Goal: Find specific fact: Find specific page/section

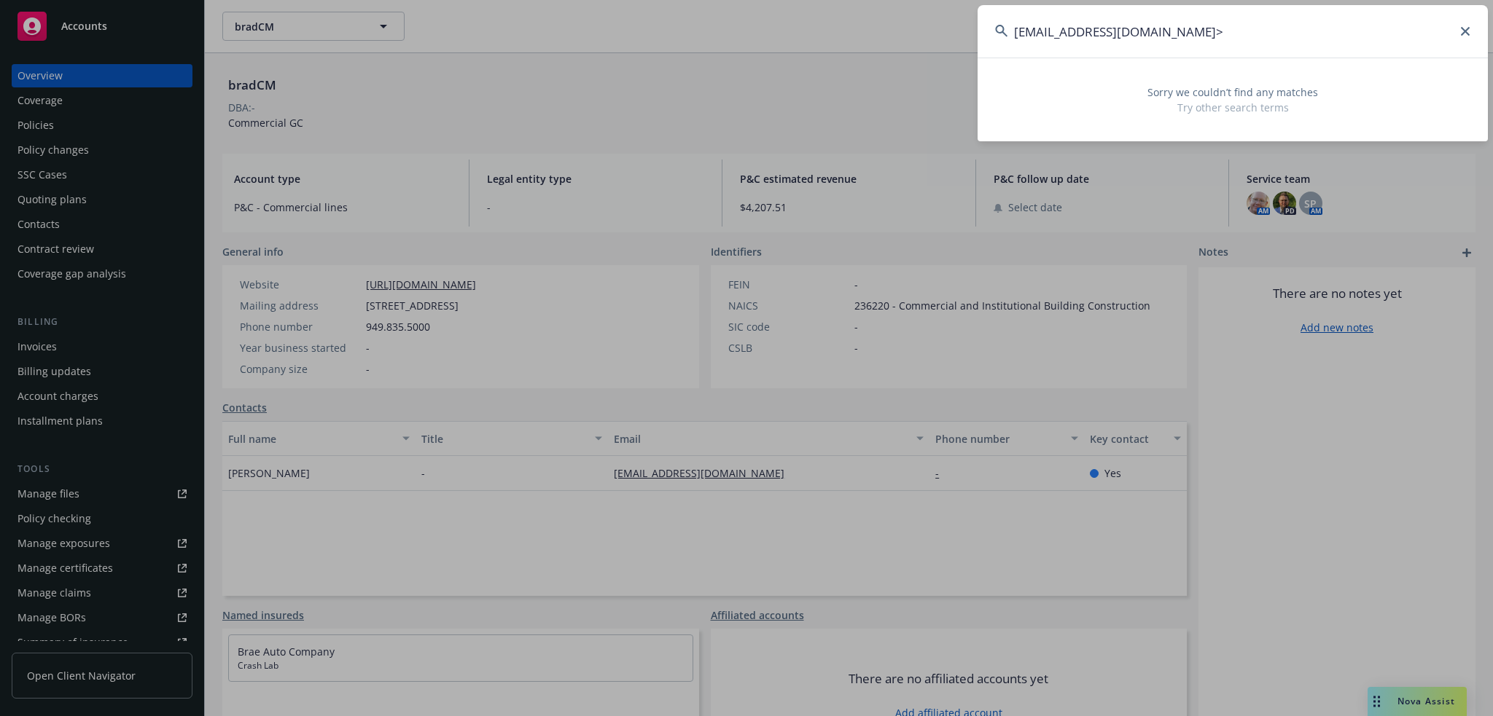
click at [1137, 47] on input "[EMAIL_ADDRESS][DOMAIN_NAME]>" at bounding box center [1232, 31] width 510 height 52
paste input "[EMAIL_ADDRESS][PERSON_NAME][DOMAIN_NAME]"
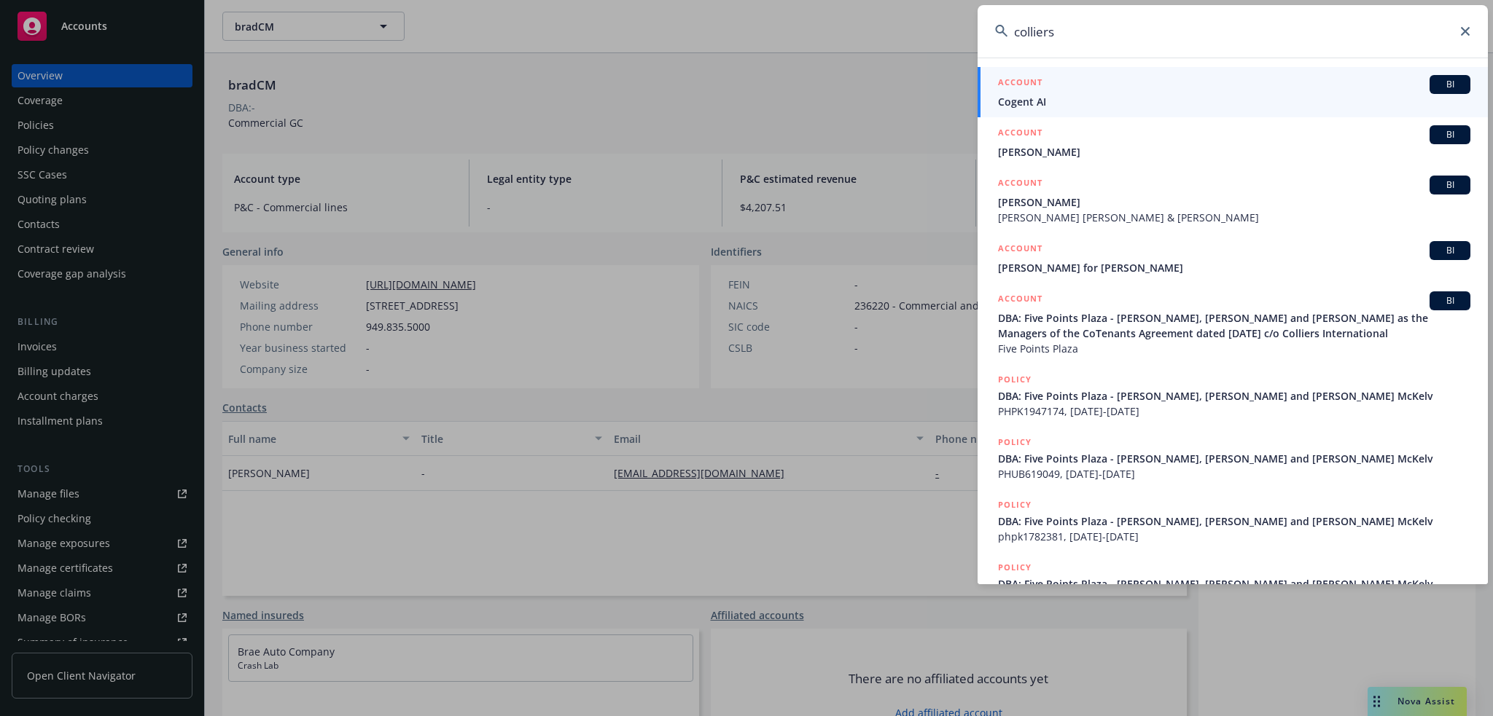
click at [1019, 32] on input "colliers" at bounding box center [1232, 31] width 510 height 52
click at [1018, 32] on input "colliers" at bounding box center [1232, 31] width 510 height 52
paste input "Adapthealth"
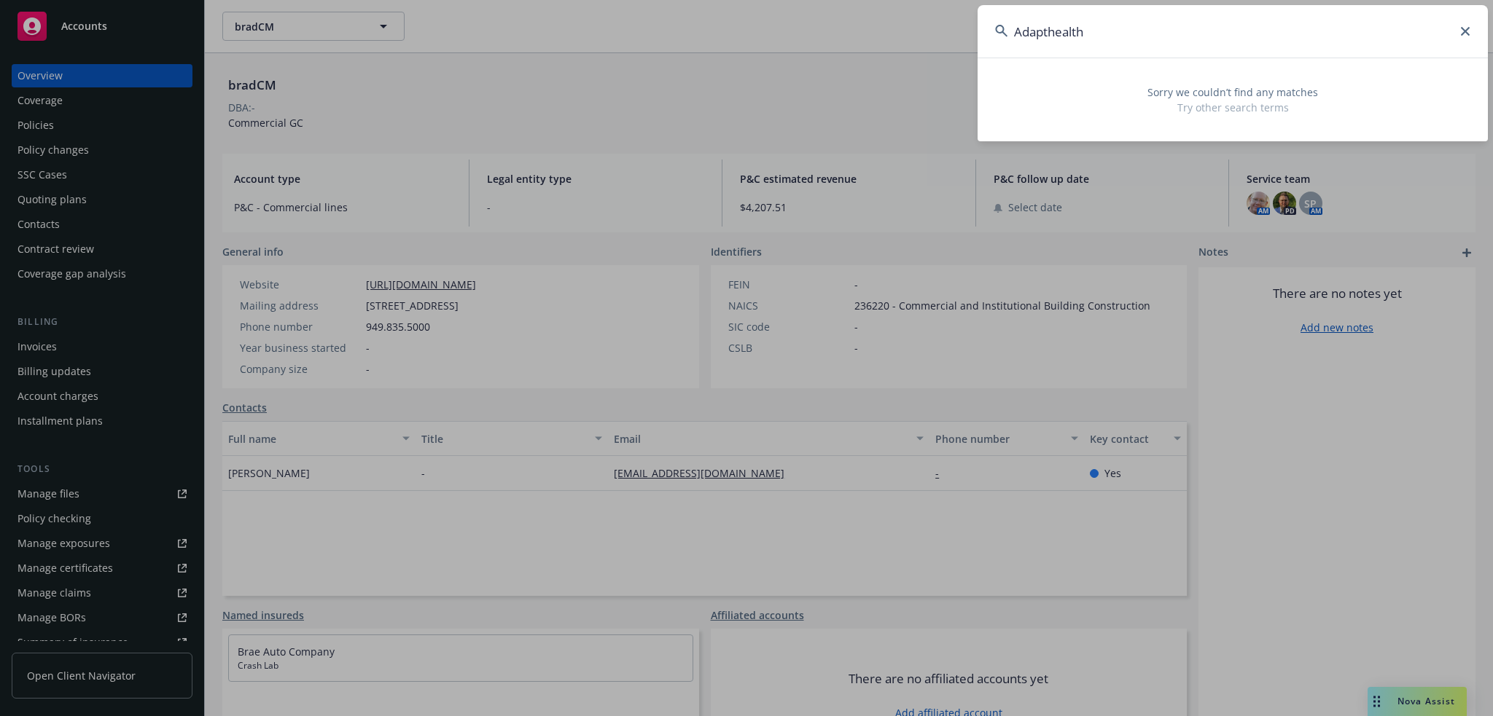
click at [1000, 63] on div "Sorry we couldn’t find any matches Try other search terms" at bounding box center [1232, 100] width 510 height 84
click at [1063, 20] on input "Adapthealth" at bounding box center [1232, 31] width 510 height 52
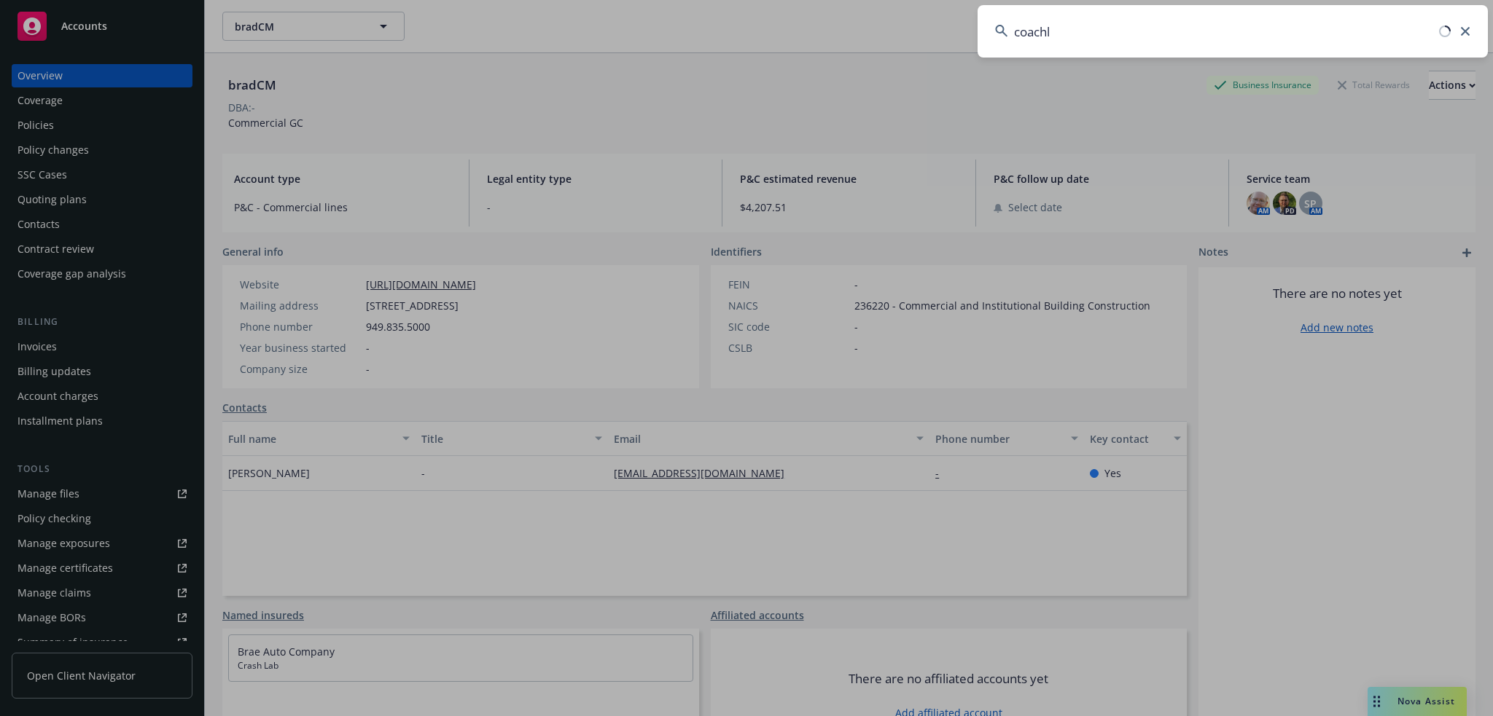
type input "coachlo"
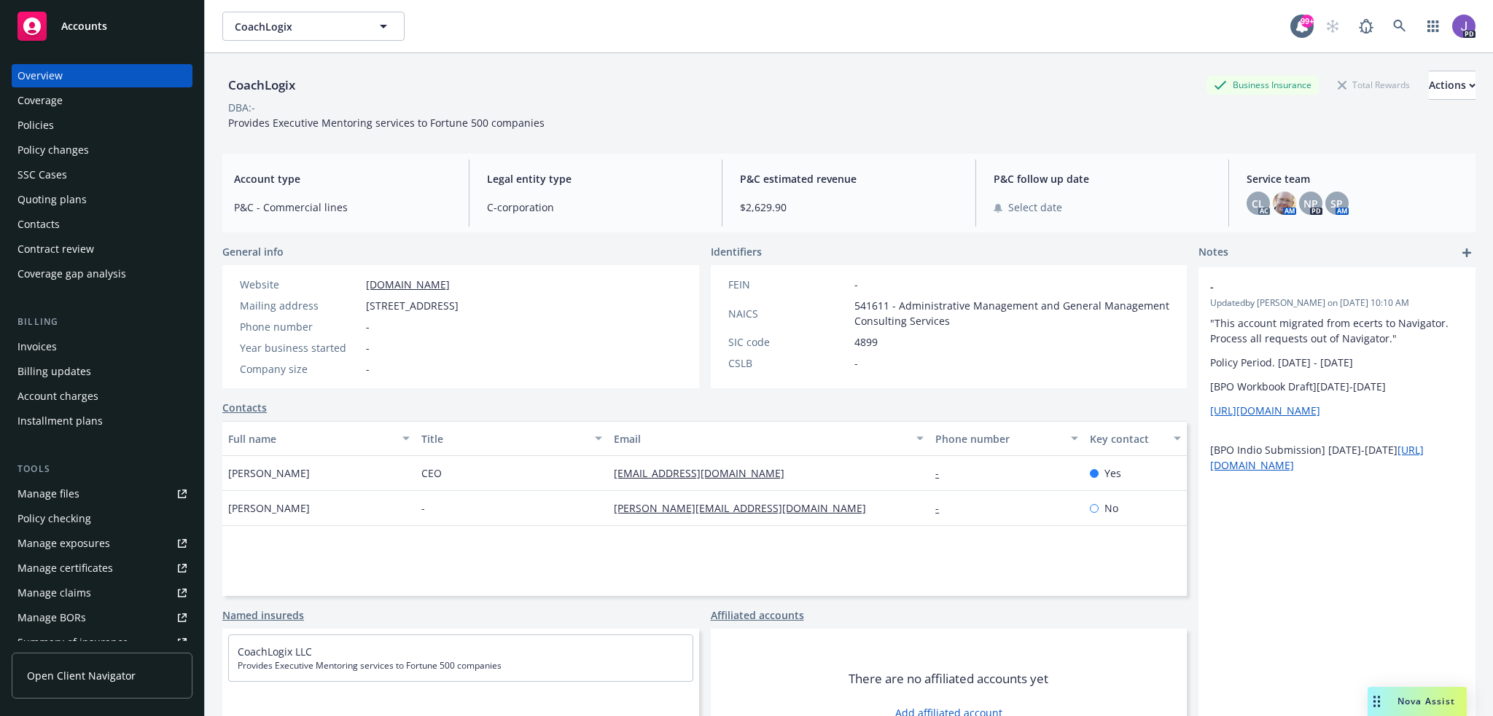
click at [274, 84] on div "CoachLogix" at bounding box center [261, 85] width 79 height 19
copy div "CoachLogix"
click at [1393, 27] on icon at bounding box center [1399, 26] width 12 height 12
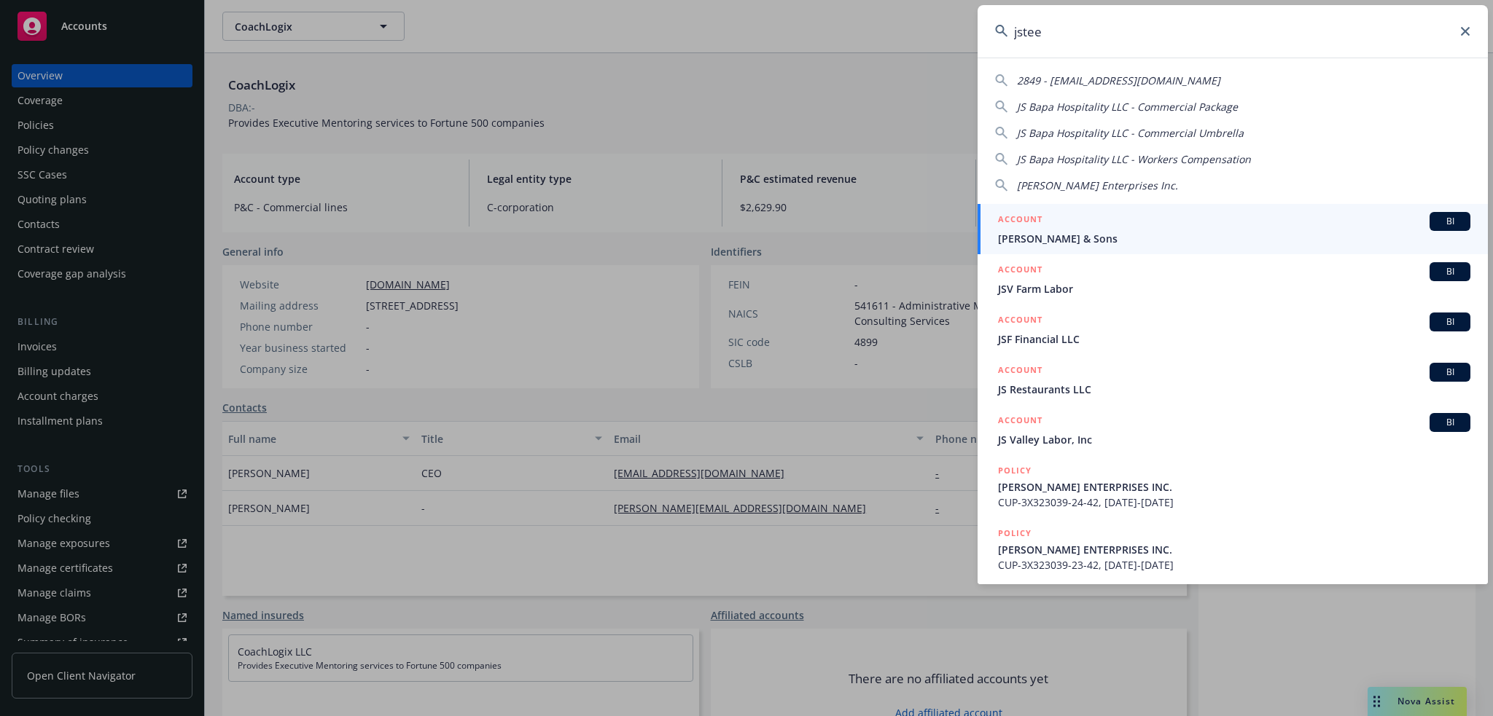
type input "jsteed"
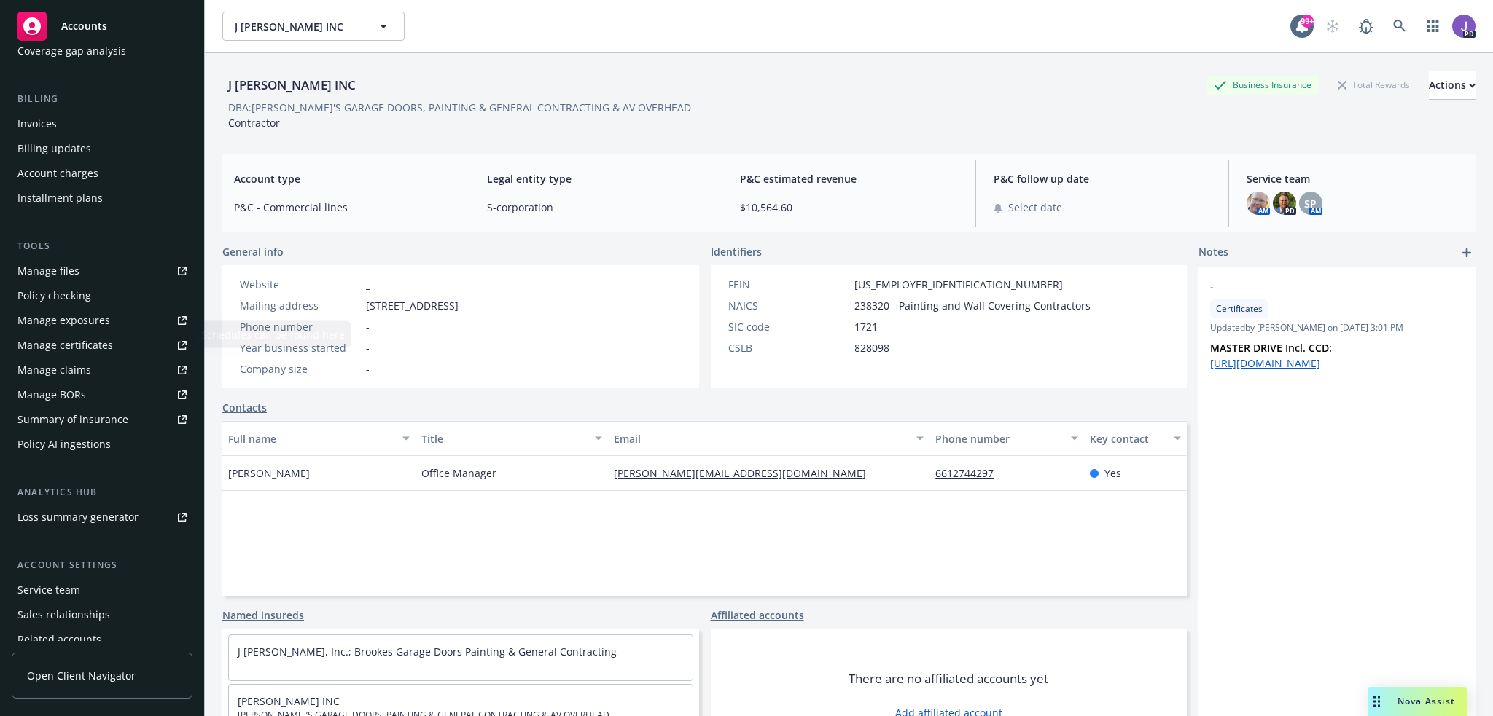
scroll to position [209, 0]
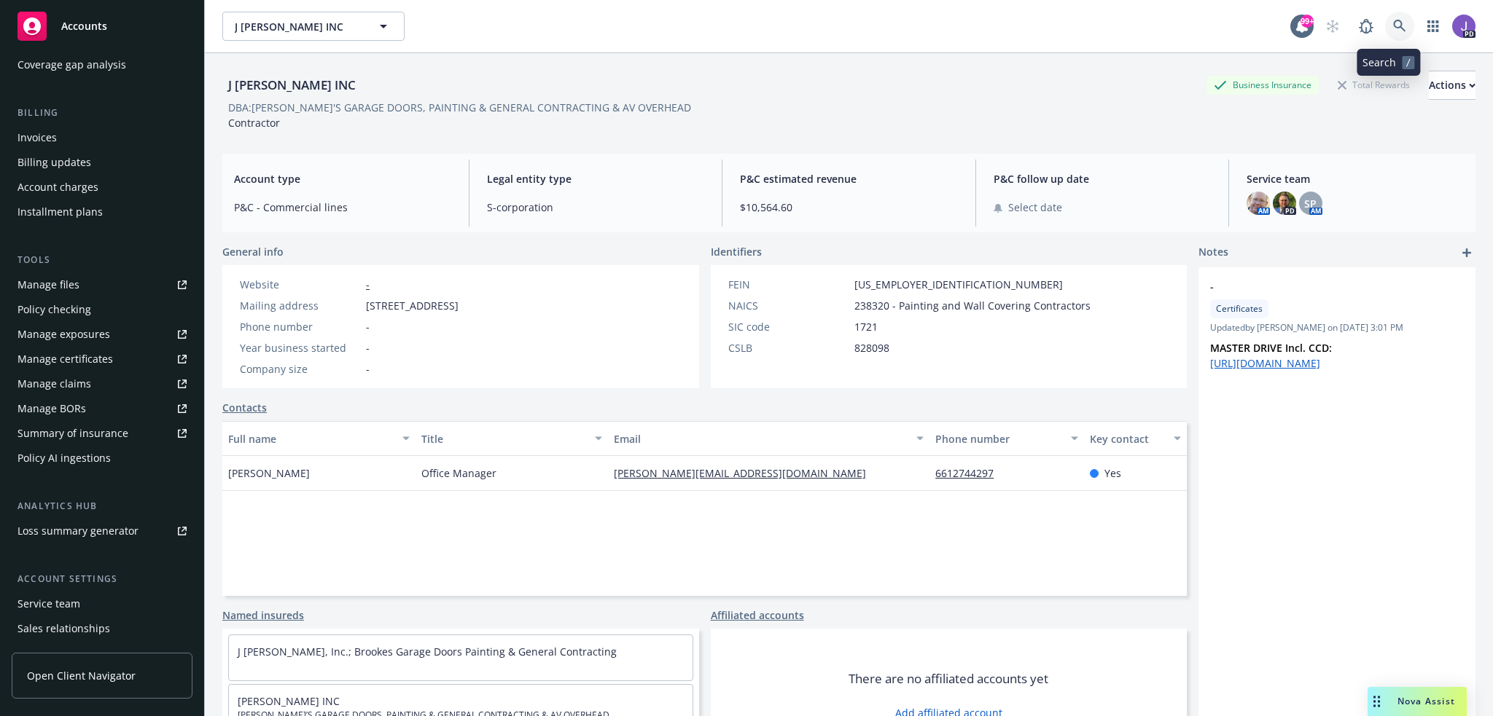
click at [1393, 26] on icon at bounding box center [1399, 26] width 13 height 13
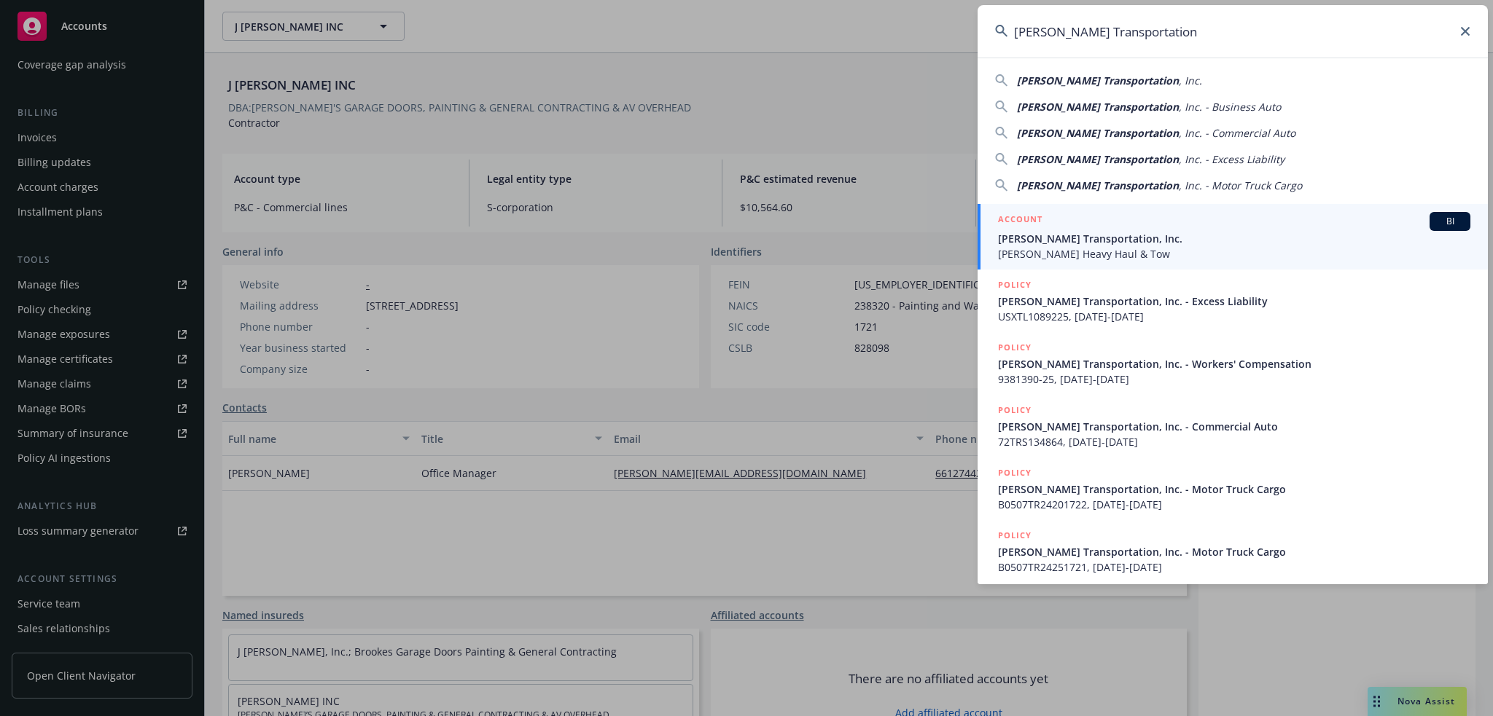
type input "[PERSON_NAME] Transportation"
click at [1065, 230] on div "ACCOUNT BI" at bounding box center [1234, 221] width 472 height 19
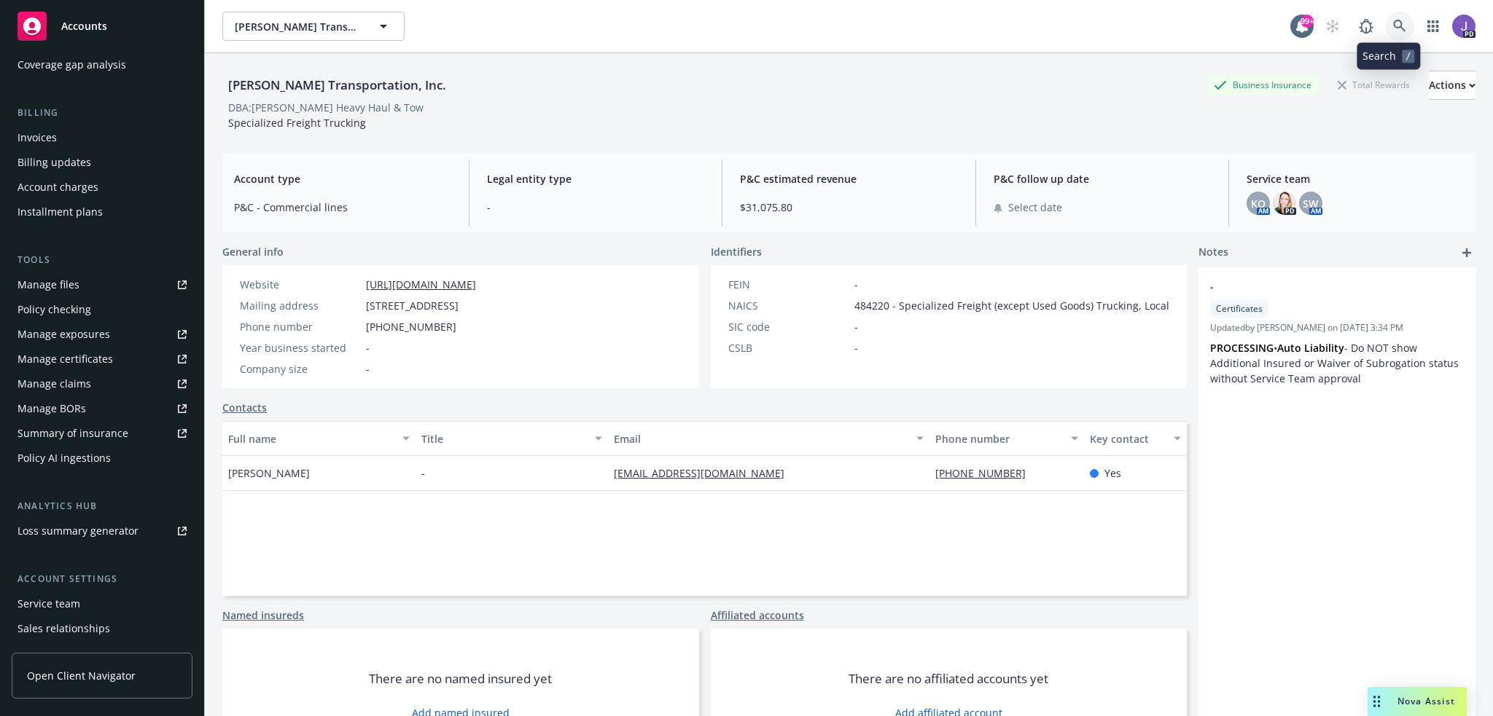
click at [1393, 28] on icon at bounding box center [1399, 26] width 13 height 13
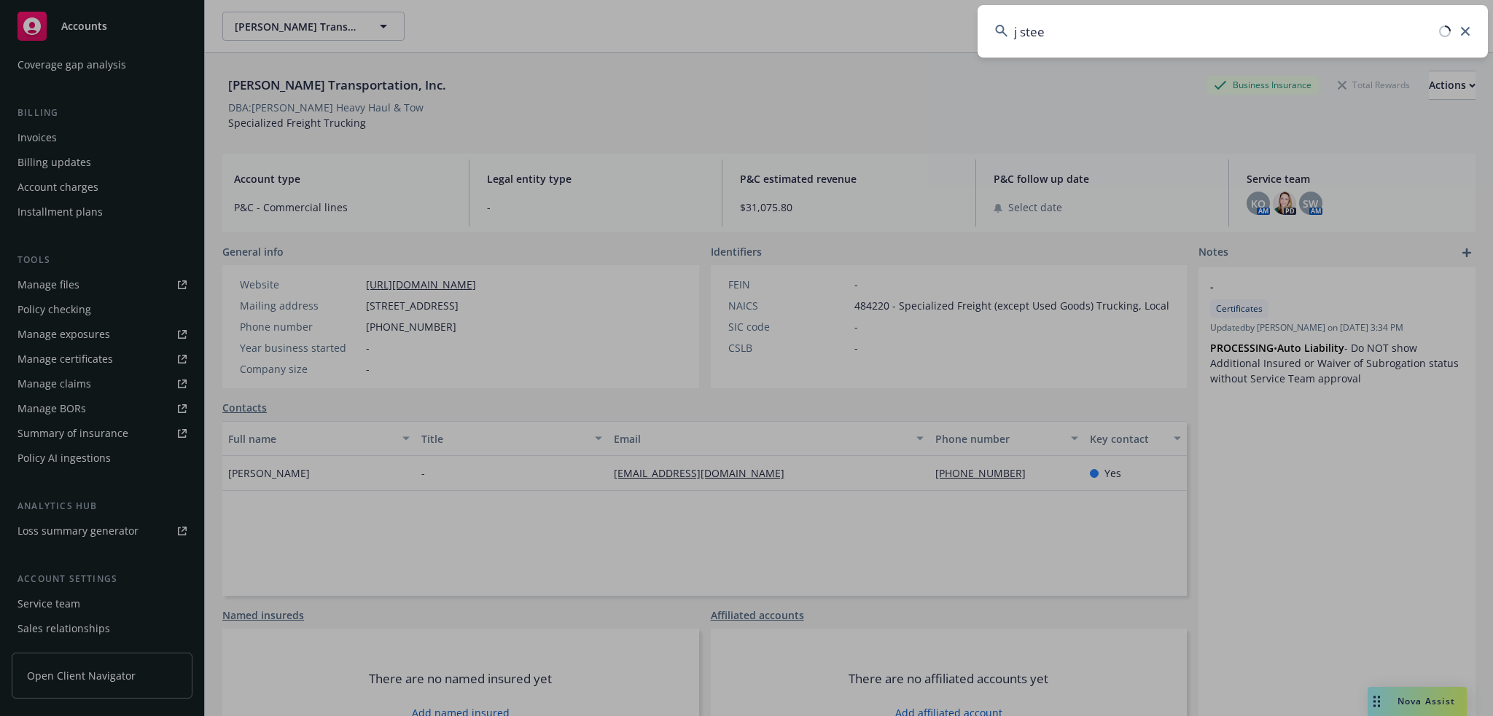
type input "j [PERSON_NAME]"
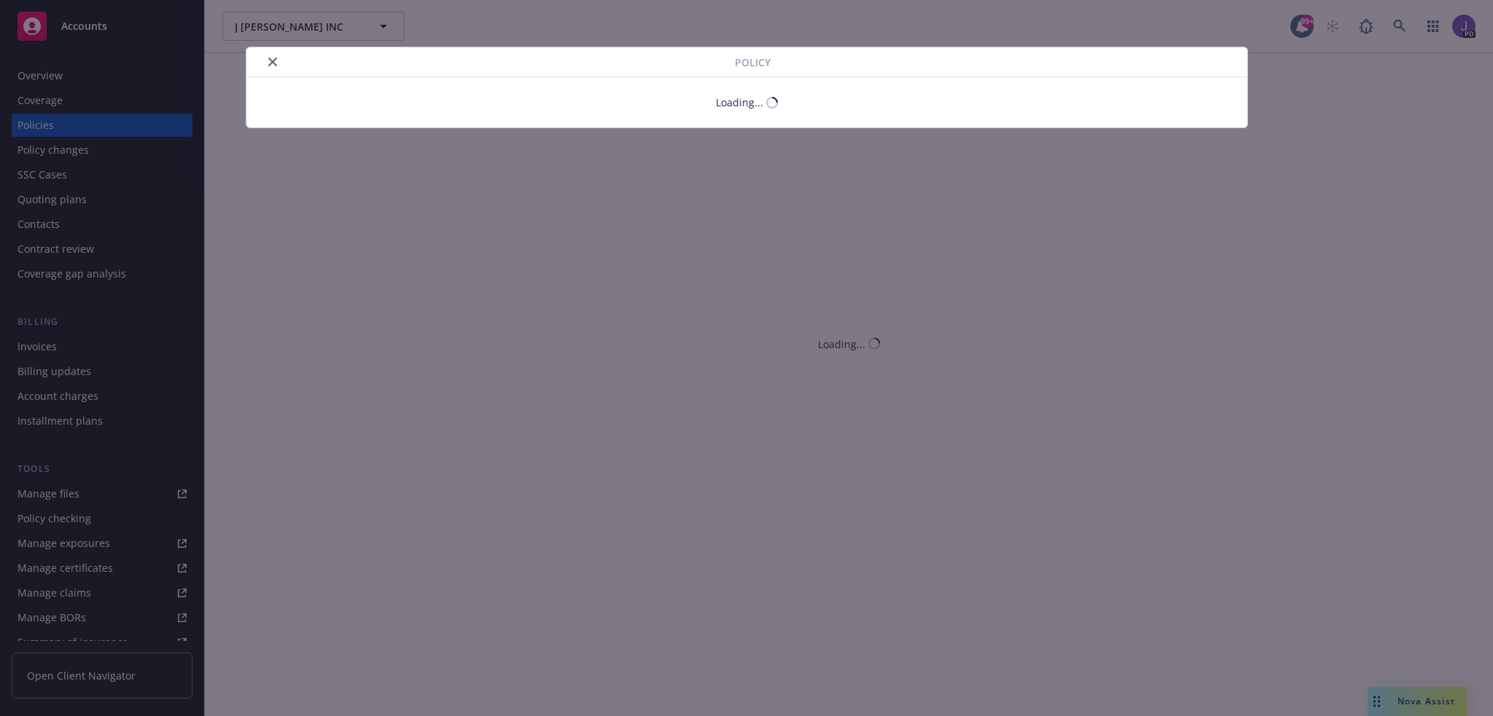
click at [272, 61] on icon "close" at bounding box center [272, 62] width 9 height 9
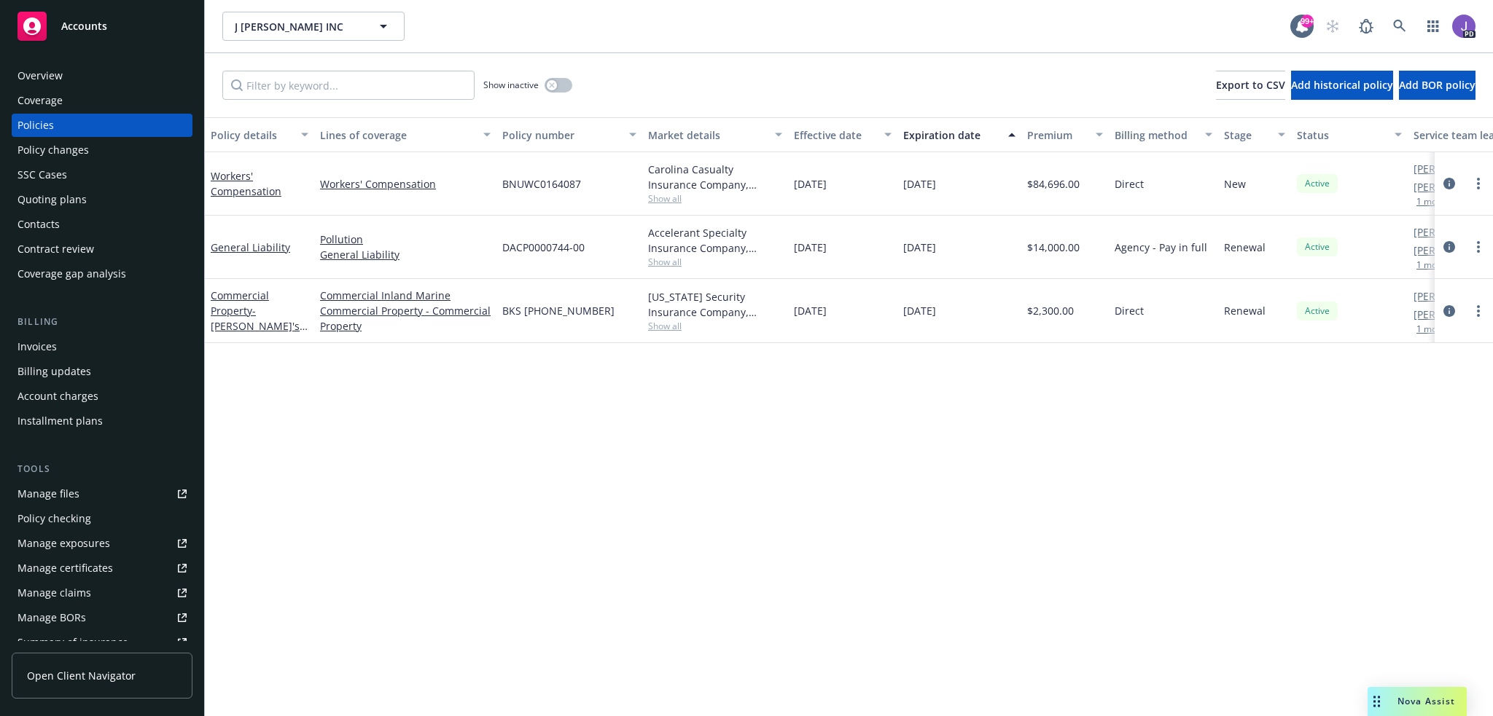
click at [74, 74] on div "Overview" at bounding box center [101, 75] width 169 height 23
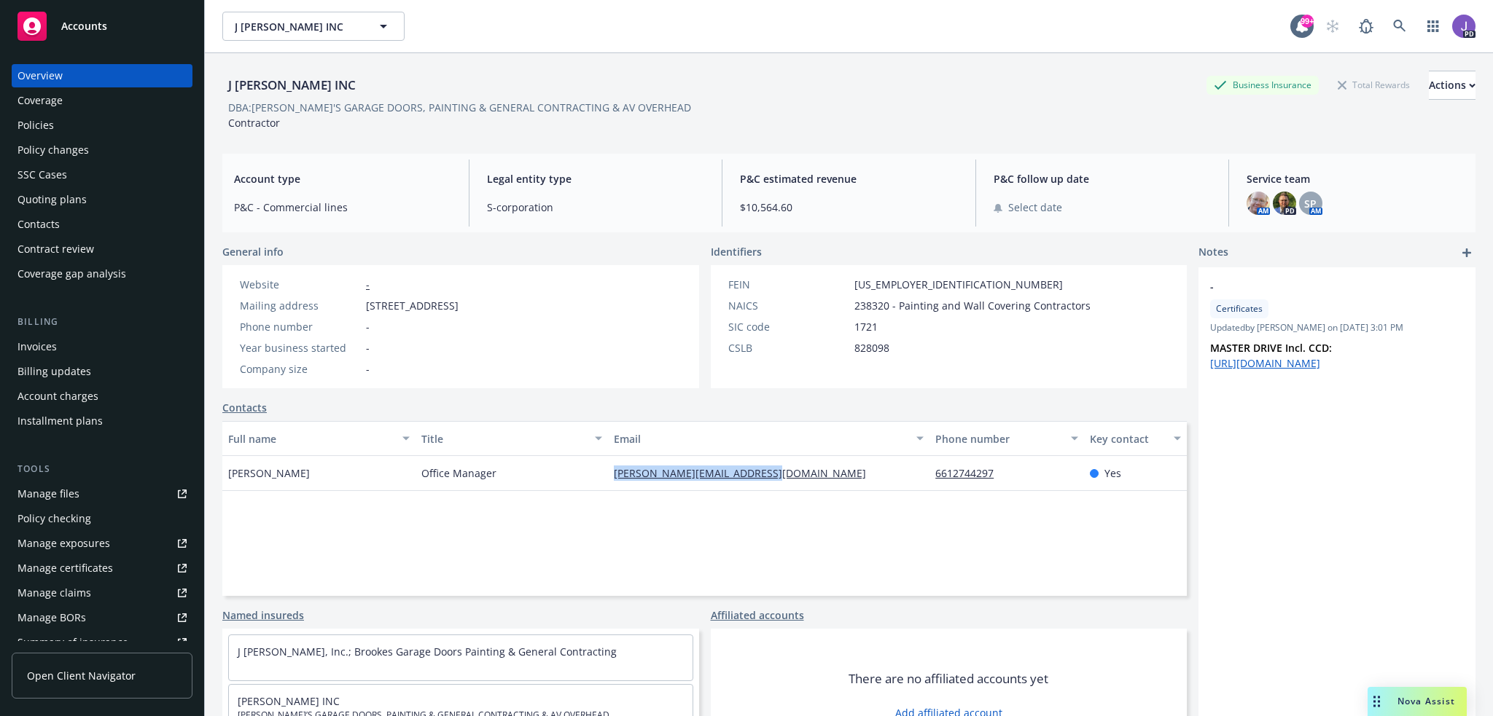
drag, startPoint x: 828, startPoint y: 477, endPoint x: 608, endPoint y: 482, distance: 220.2
click at [608, 482] on div "[PERSON_NAME][EMAIL_ADDRESS][DOMAIN_NAME]" at bounding box center [768, 473] width 321 height 35
copy link "[PERSON_NAME][EMAIL_ADDRESS][DOMAIN_NAME]"
drag, startPoint x: 329, startPoint y: 475, endPoint x: 217, endPoint y: 473, distance: 112.3
click at [217, 473] on div "J [PERSON_NAME] INC Business Insurance Total Rewards Actions DBA: [PERSON_NAME]…" at bounding box center [849, 411] width 1288 height 716
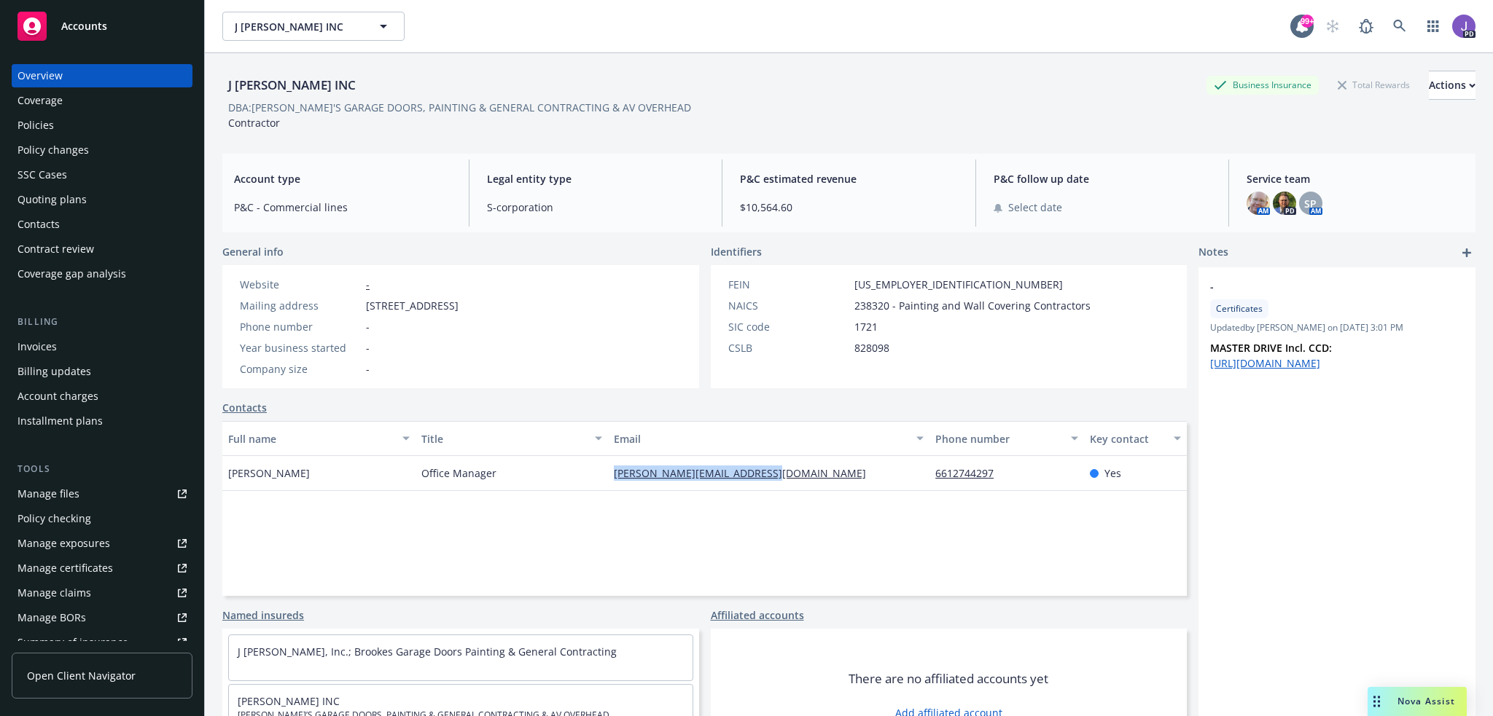
copy span "[PERSON_NAME]"
drag, startPoint x: 257, startPoint y: 107, endPoint x: 382, endPoint y: 106, distance: 125.4
click at [382, 106] on div "DBA: [PERSON_NAME]'S GARAGE DOORS, PAINTING & GENERAL CONTRACTING & AV OVERHEAD" at bounding box center [459, 107] width 463 height 15
copy div "[PERSON_NAME] GARAGE DOORS"
drag, startPoint x: 1005, startPoint y: 469, endPoint x: 927, endPoint y: 469, distance: 78.0
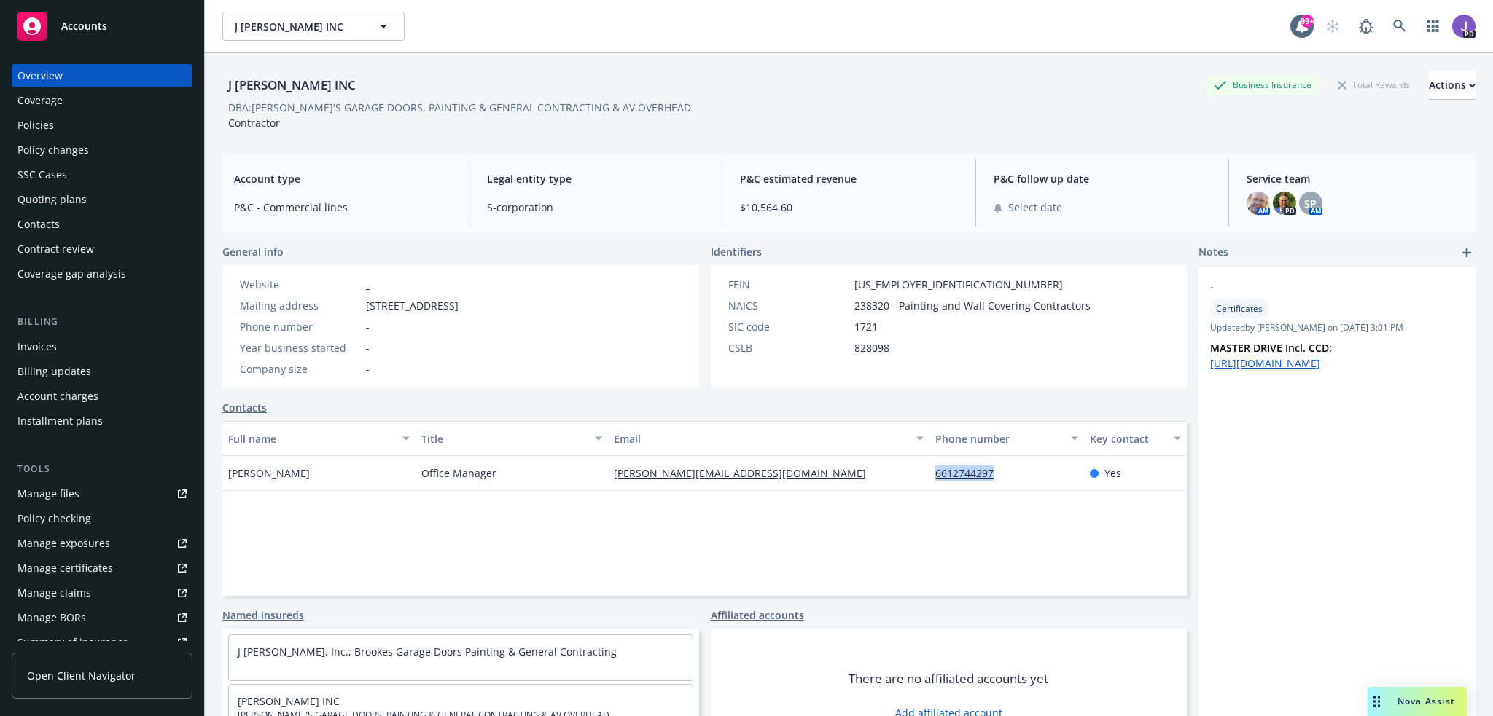
click at [929, 469] on div "6612744297" at bounding box center [1006, 473] width 155 height 35
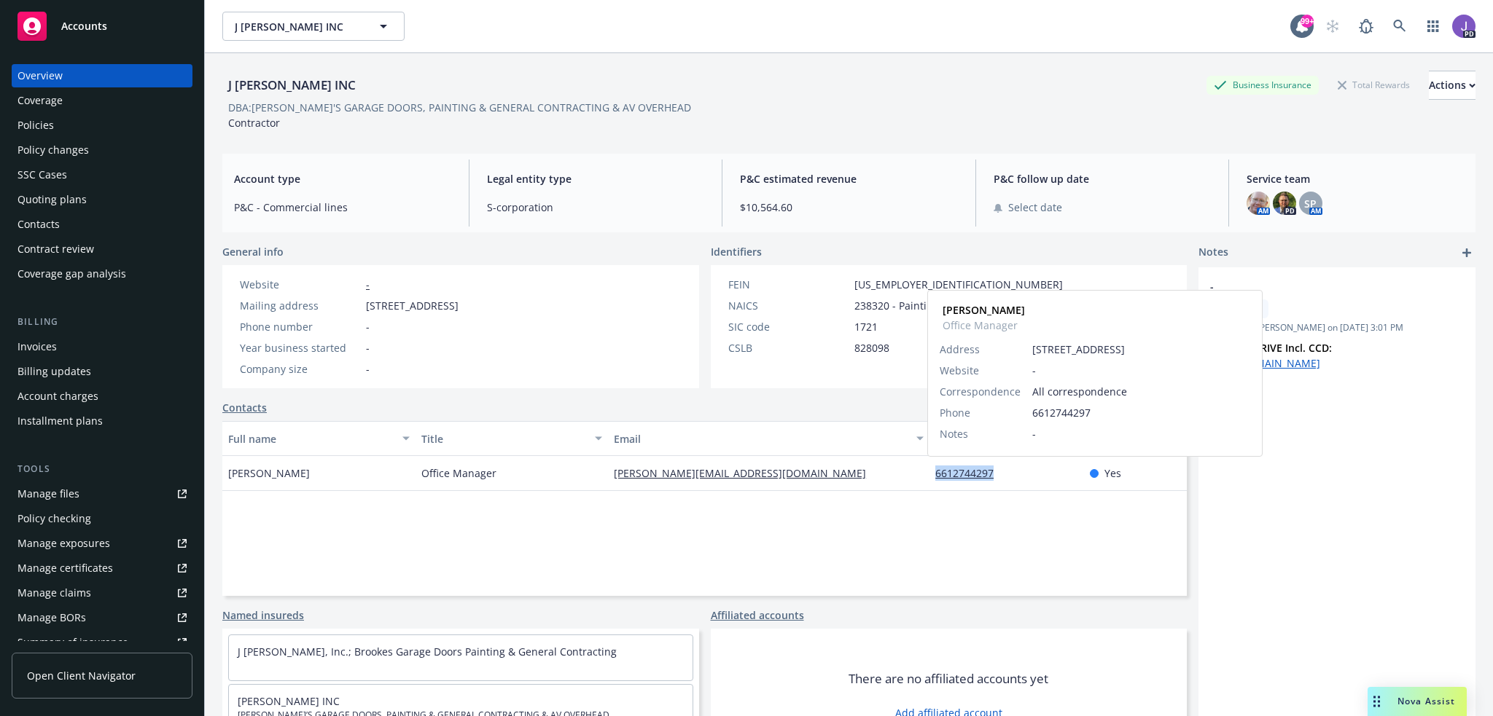
copy link "6612744297"
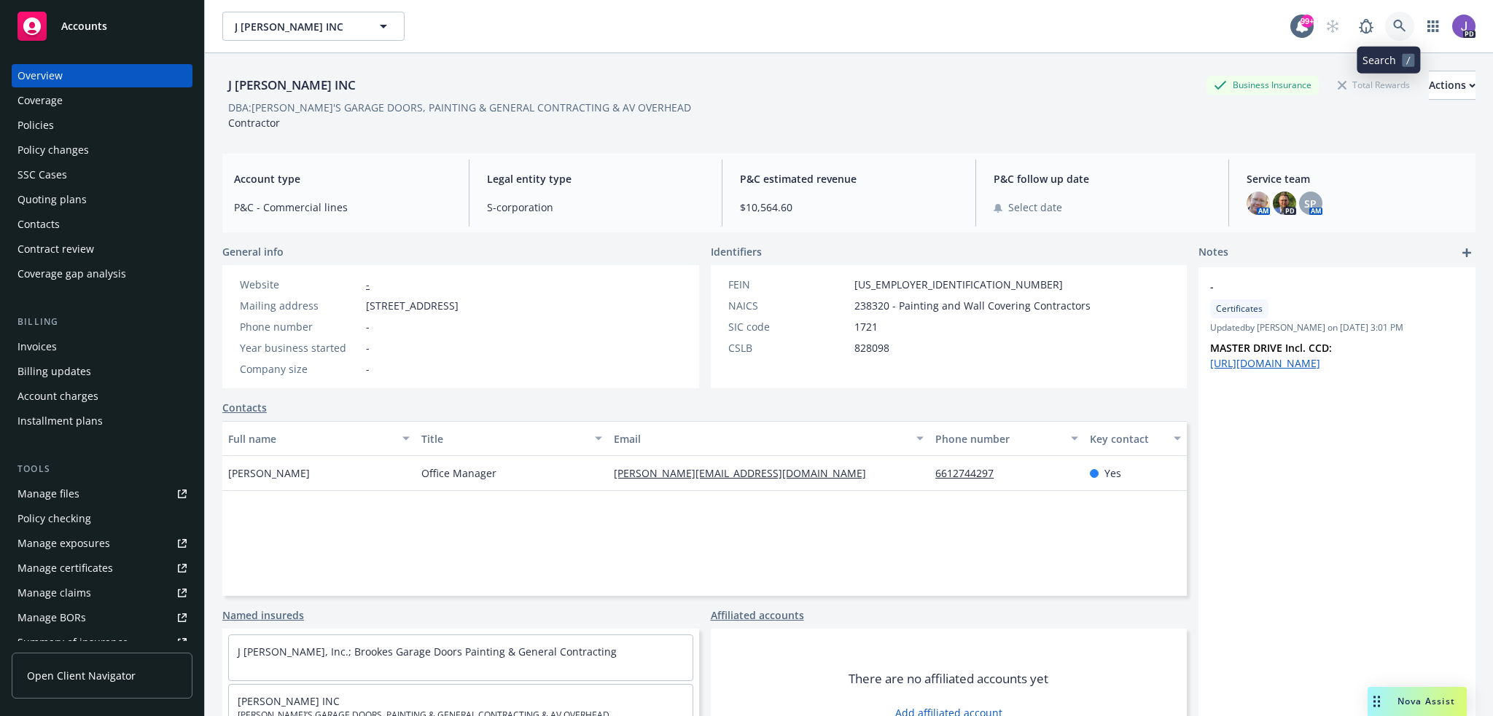
click at [1393, 22] on icon at bounding box center [1399, 26] width 13 height 13
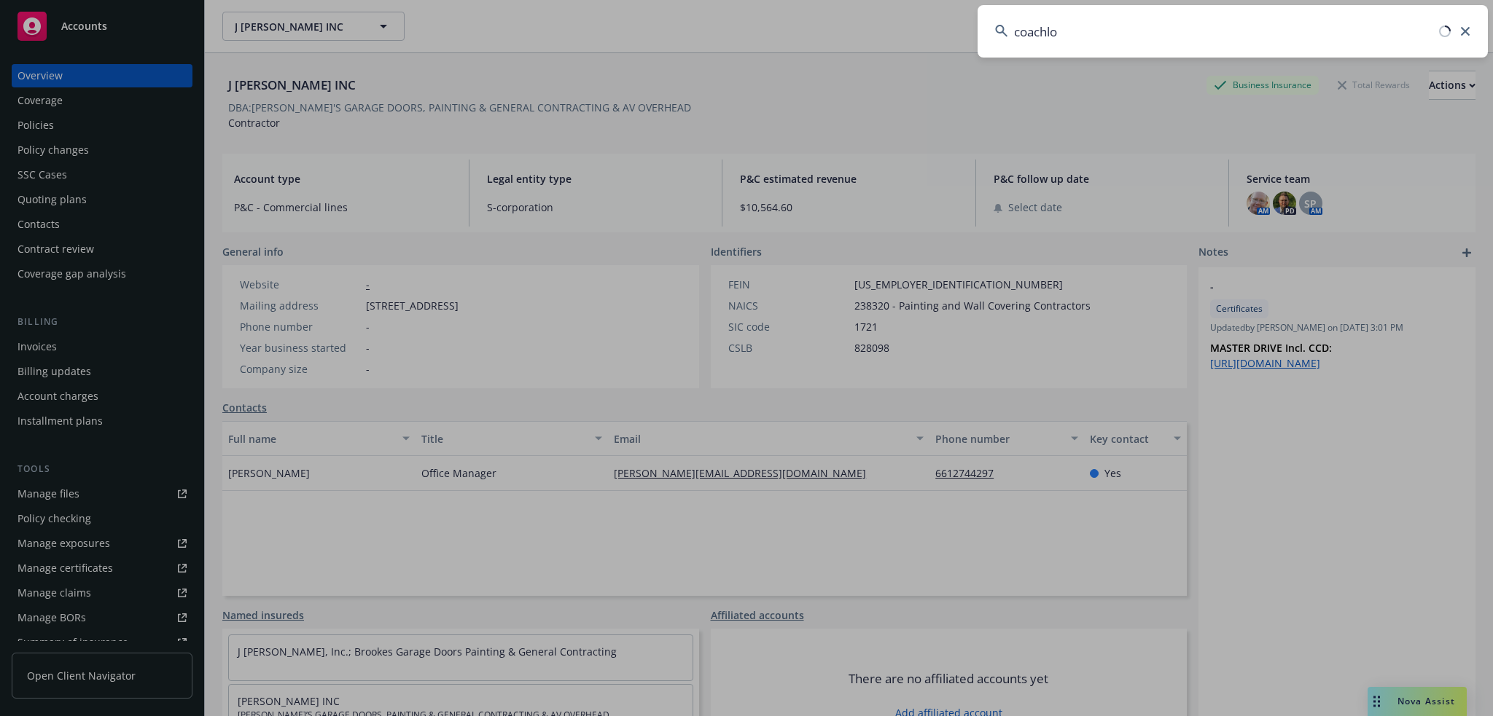
type input "coachlog"
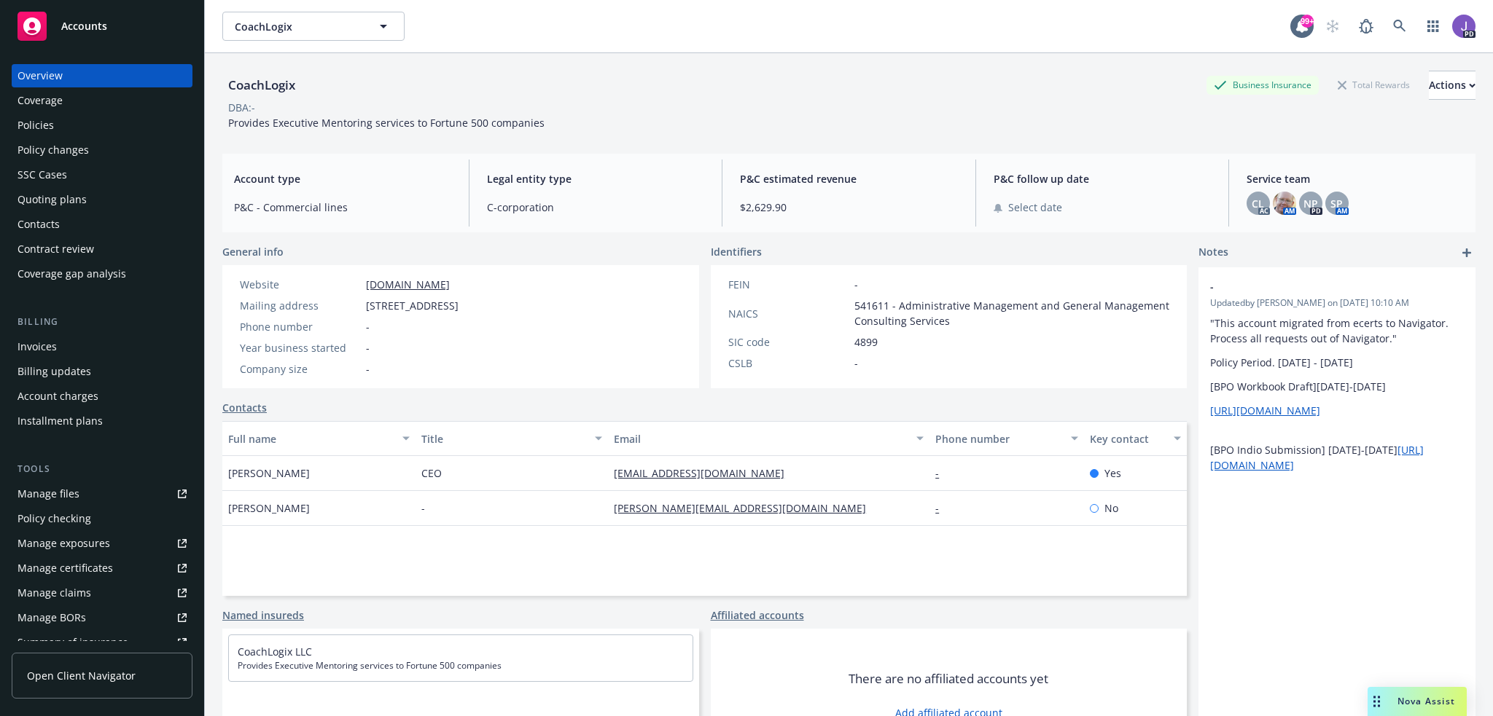
click at [81, 125] on div "Policies" at bounding box center [101, 125] width 169 height 23
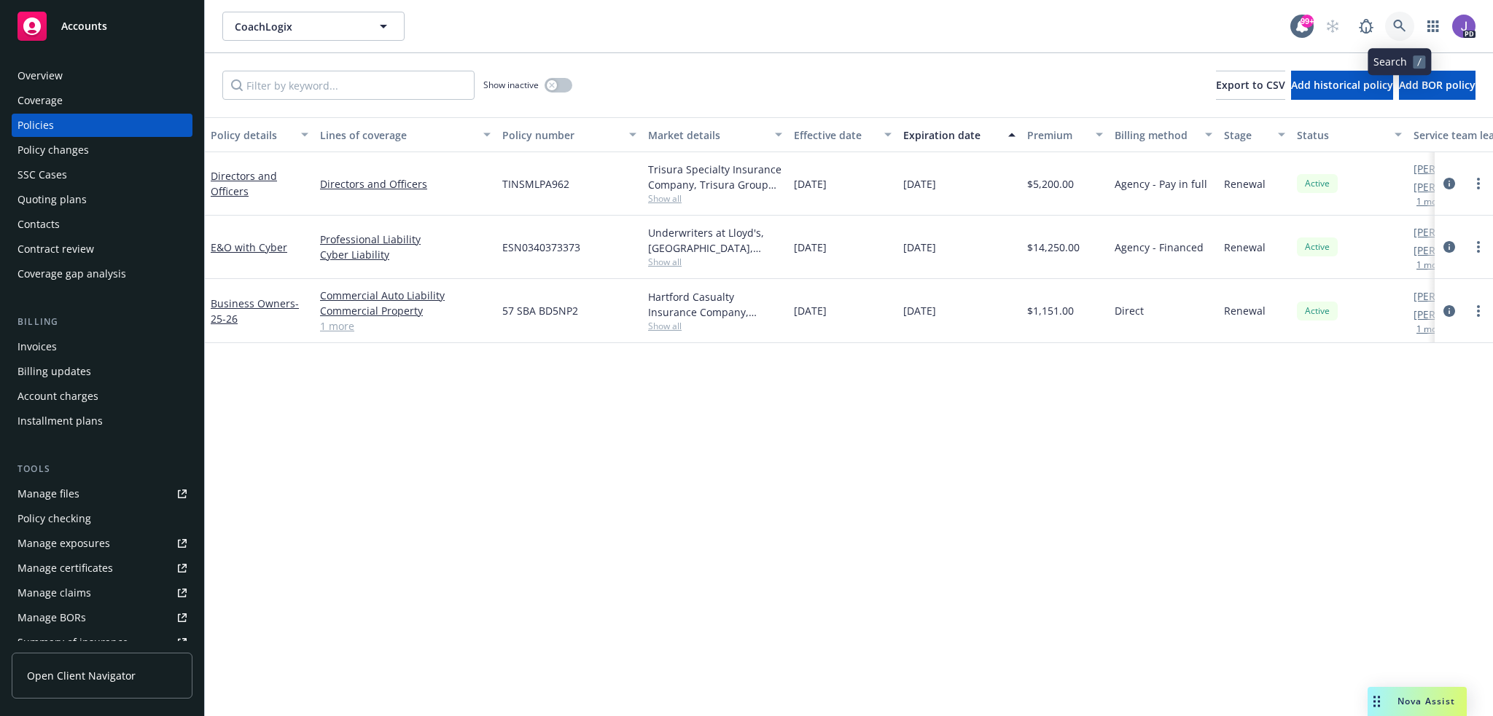
click at [1395, 28] on icon at bounding box center [1399, 26] width 13 height 13
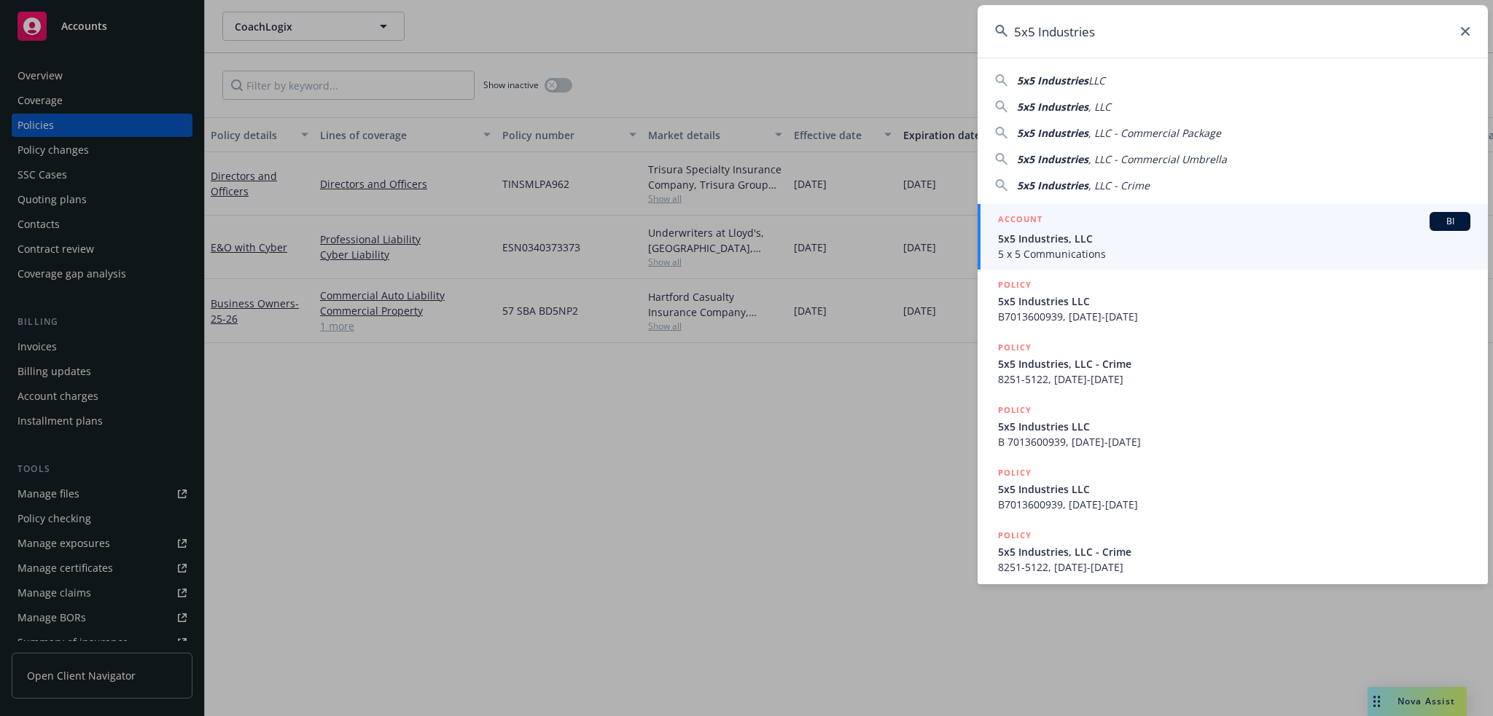
type input "5x5 Industries"
click at [1080, 230] on div "ACCOUNT BI" at bounding box center [1234, 221] width 472 height 19
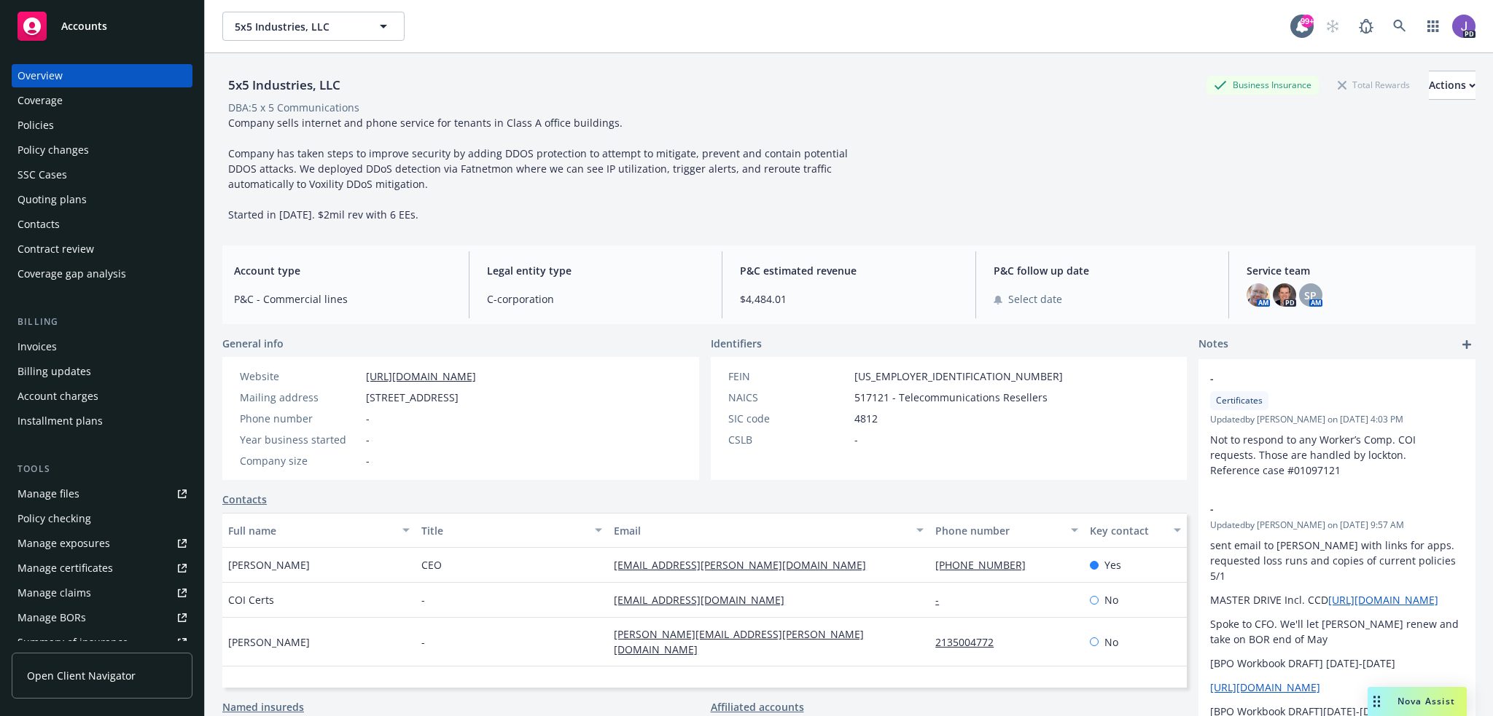
click at [45, 122] on div "Policies" at bounding box center [35, 125] width 36 height 23
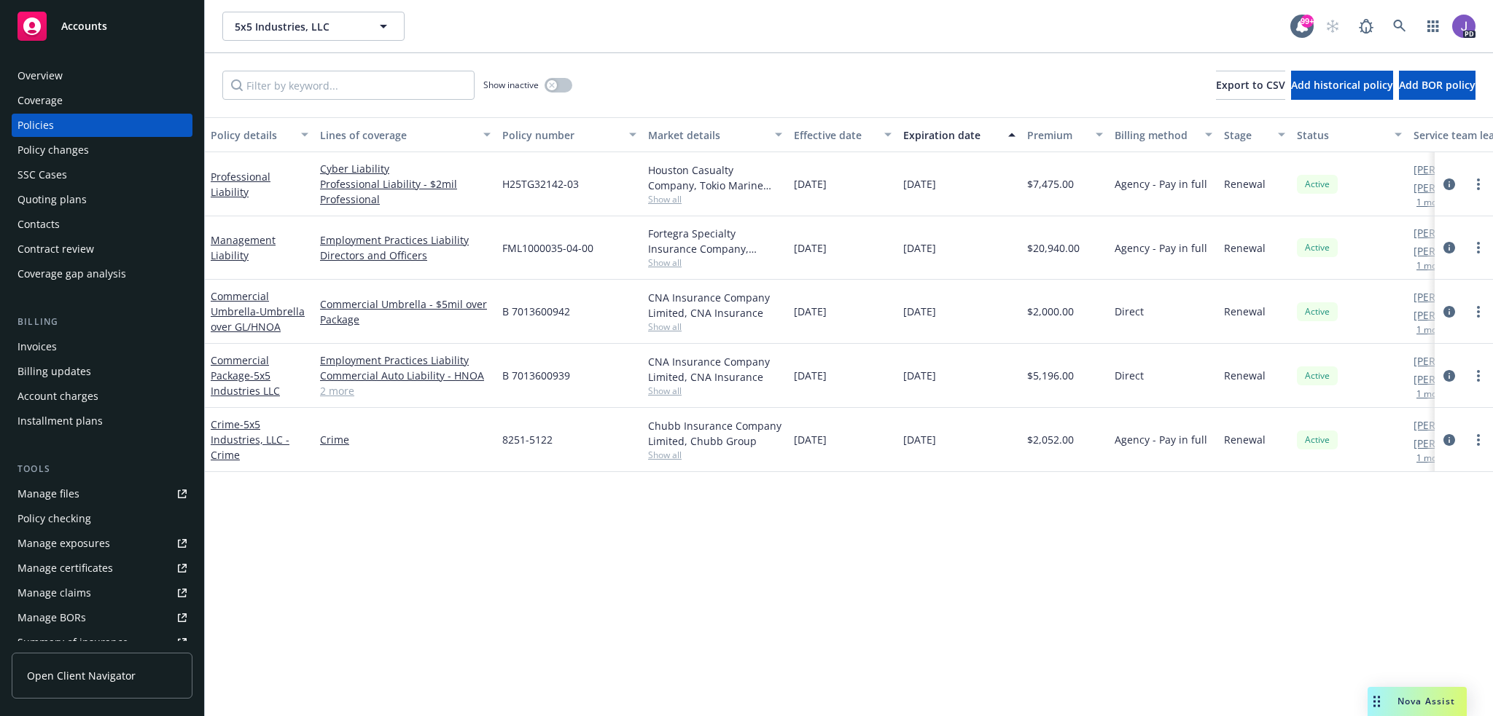
click at [338, 386] on link "2 more" at bounding box center [405, 390] width 171 height 15
click at [1404, 27] on icon at bounding box center [1399, 26] width 13 height 13
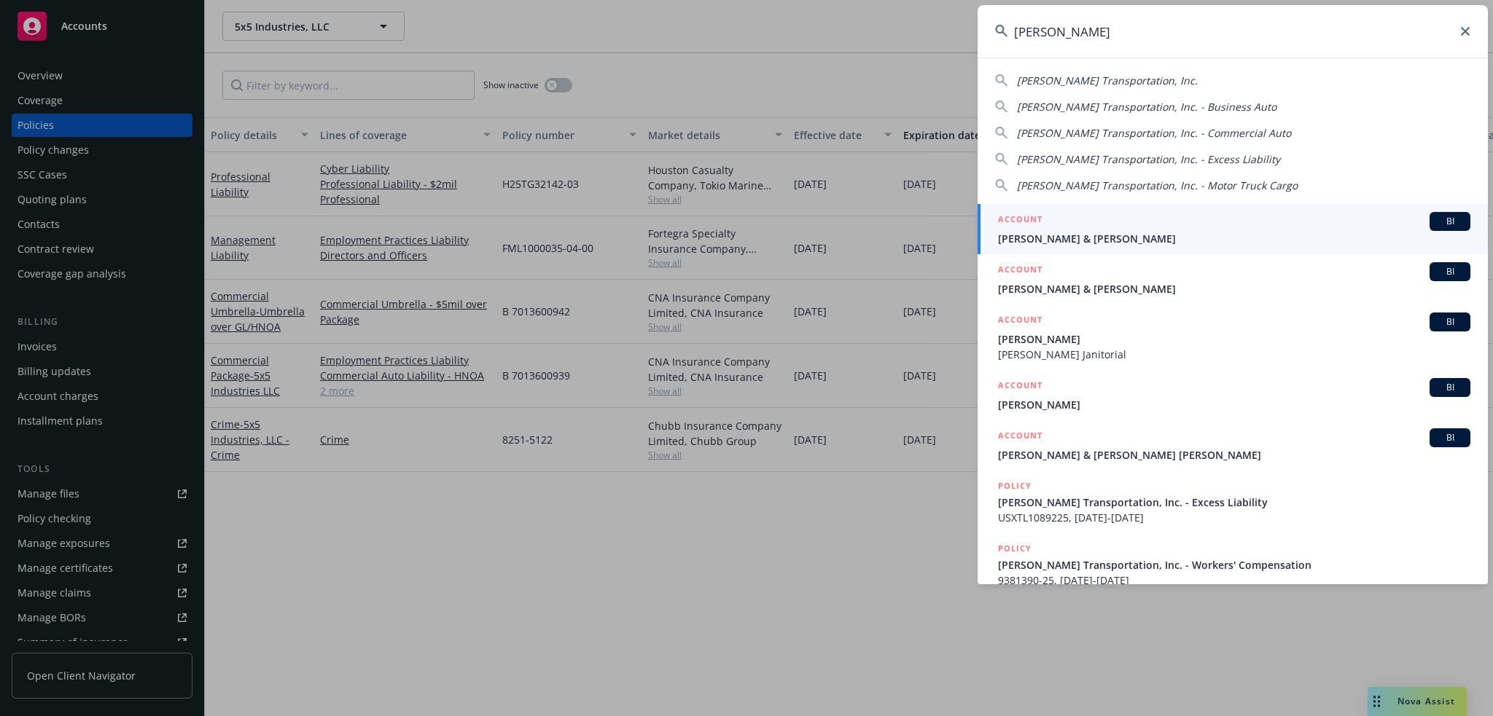
type input "[PERSON_NAME] tra"
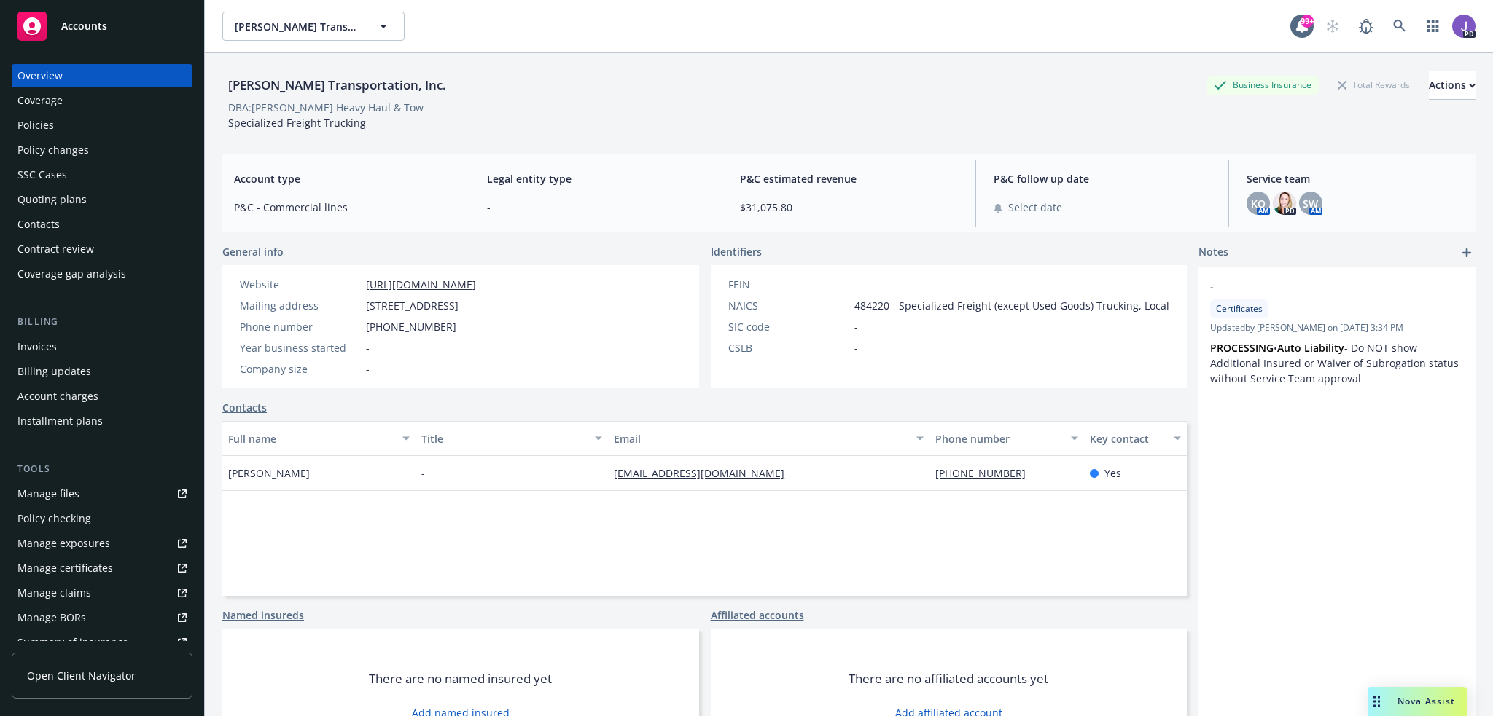
click at [42, 132] on div "Policies" at bounding box center [35, 125] width 36 height 23
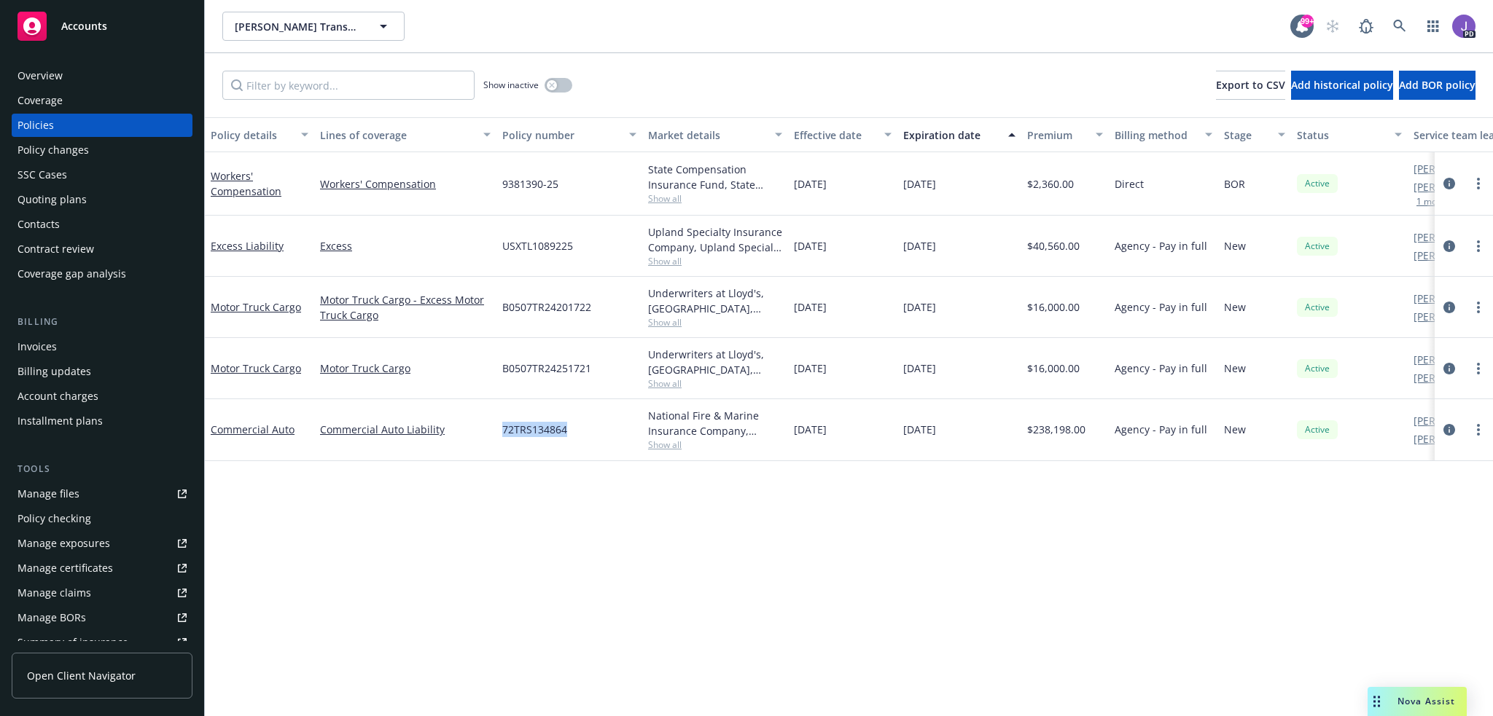
drag, startPoint x: 583, startPoint y: 439, endPoint x: 501, endPoint y: 437, distance: 81.7
click at [501, 437] on div "72TRS134864" at bounding box center [569, 429] width 146 height 61
copy span "72TRS134864"
